Goal: Information Seeking & Learning: Learn about a topic

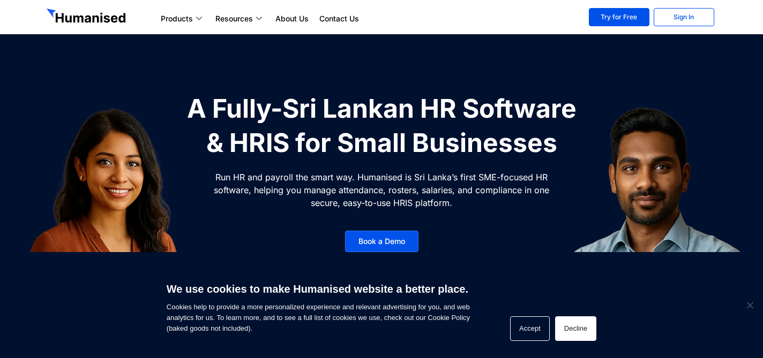
click at [575, 327] on button "Decline" at bounding box center [575, 329] width 41 height 25
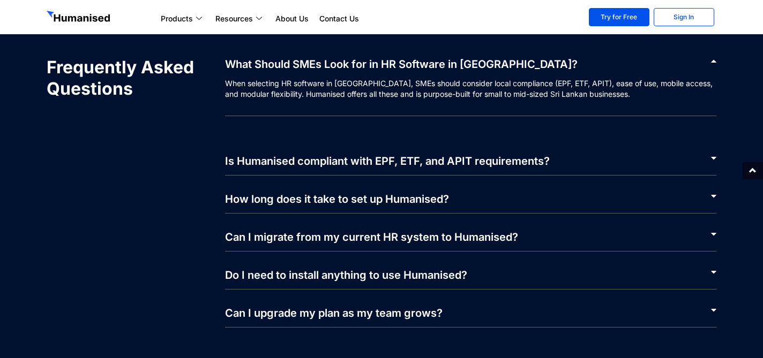
scroll to position [4987, 0]
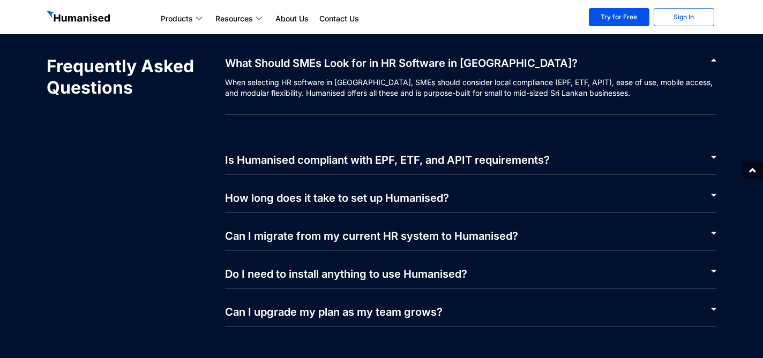
click at [555, 230] on div "Can I migrate from my current HR system to Humanised?" at bounding box center [471, 232] width 492 height 38
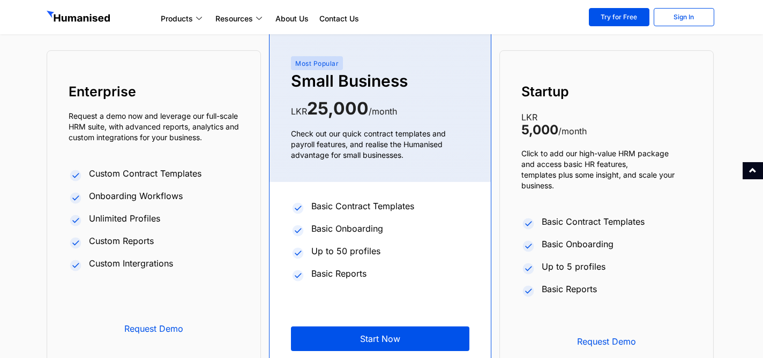
scroll to position [4063, 0]
